Goal: Find specific page/section: Find specific page/section

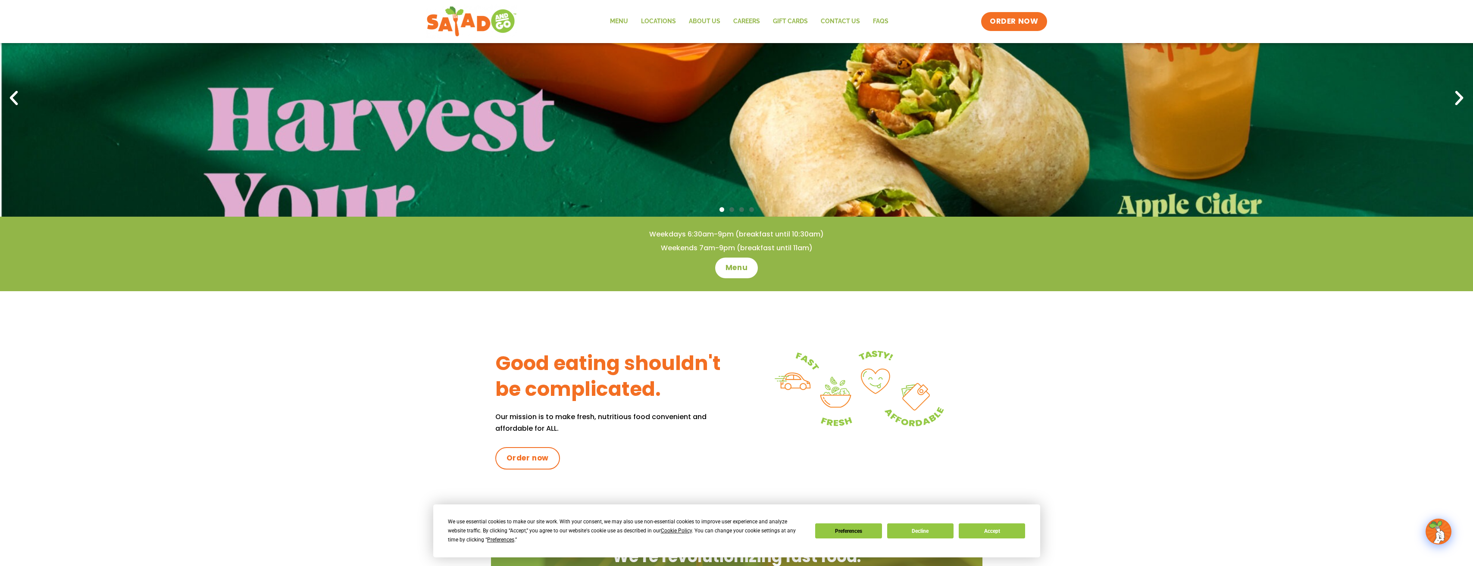
scroll to position [86, 0]
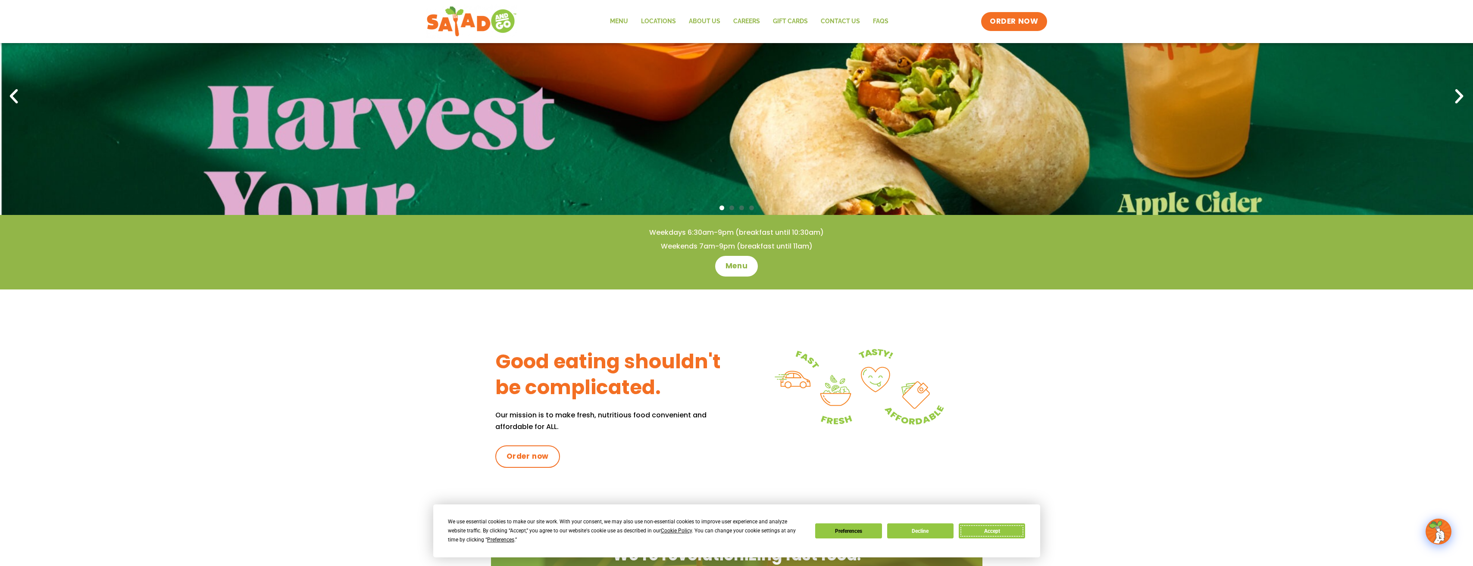
drag, startPoint x: 1016, startPoint y: 532, endPoint x: 1027, endPoint y: 529, distance: 11.2
click at [1016, 531] on button "Accept" at bounding box center [992, 531] width 66 height 15
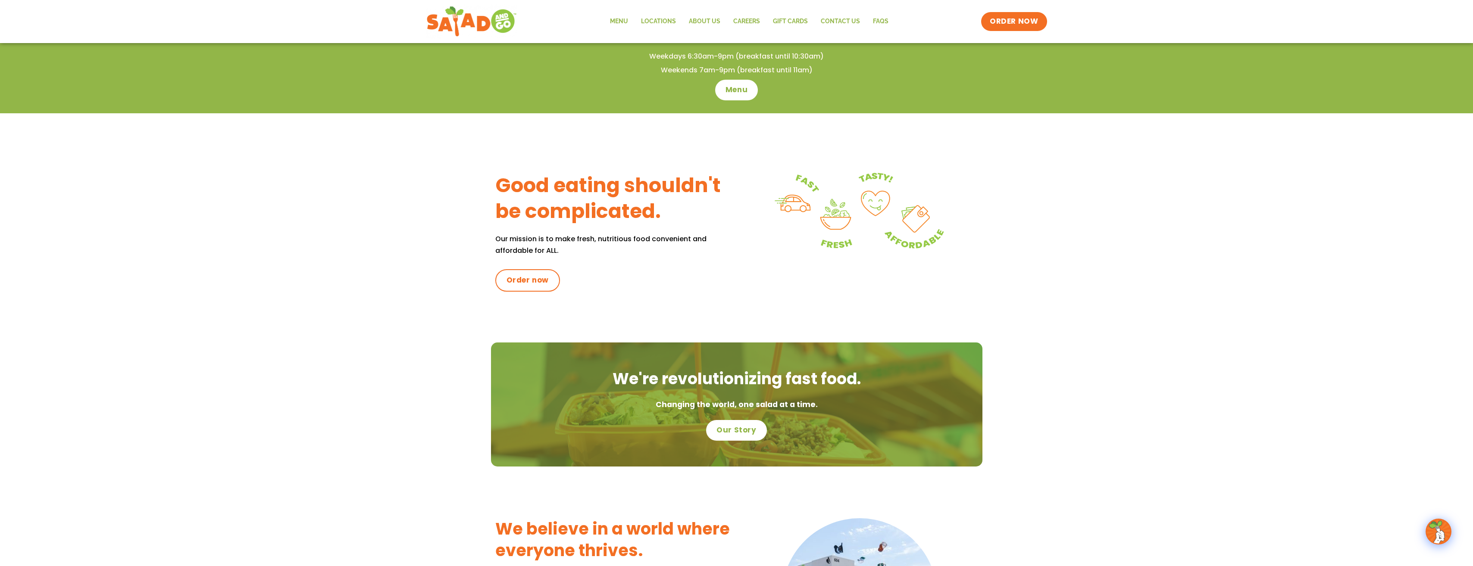
scroll to position [0, 0]
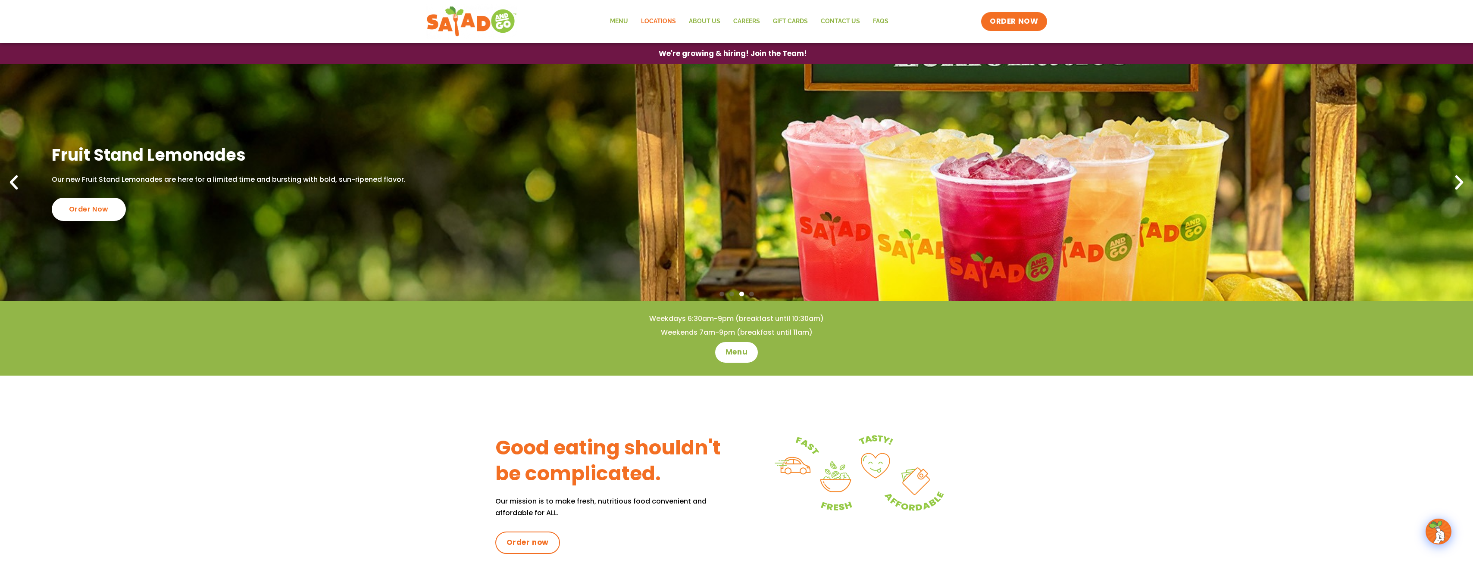
click at [662, 22] on link "Locations" at bounding box center [658, 22] width 48 height 20
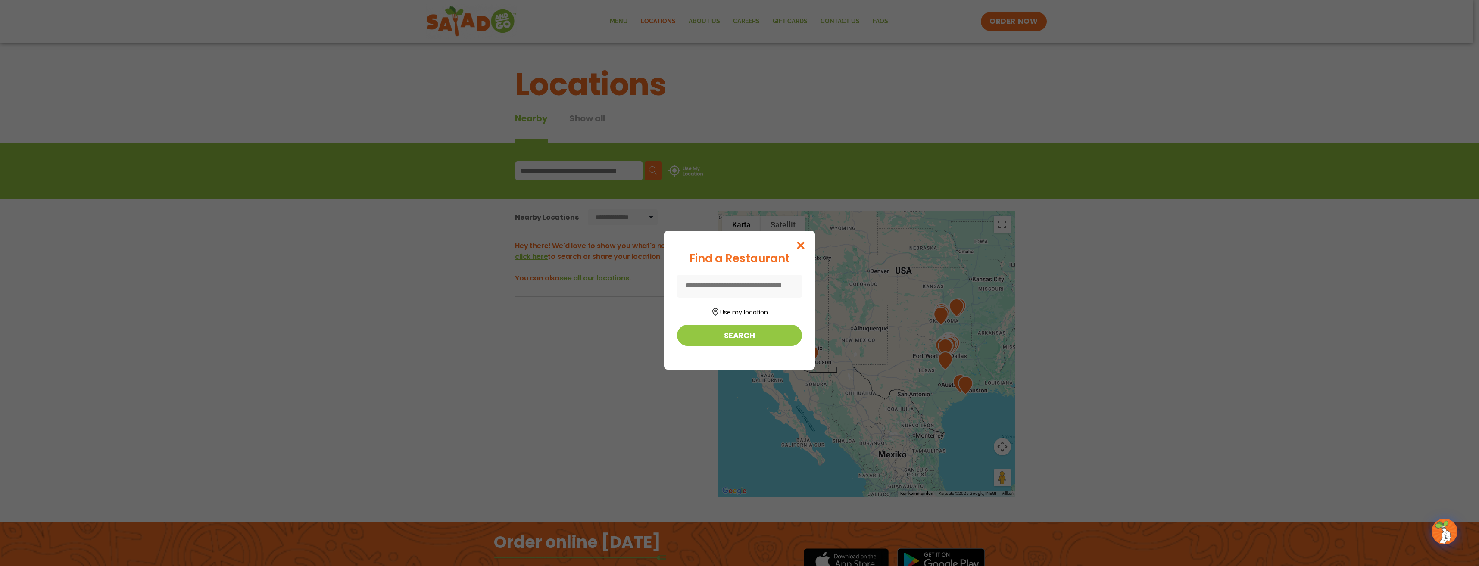
click at [744, 284] on input at bounding box center [739, 286] width 125 height 23
type input "**********"
